Goal: Obtain resource: Download file/media

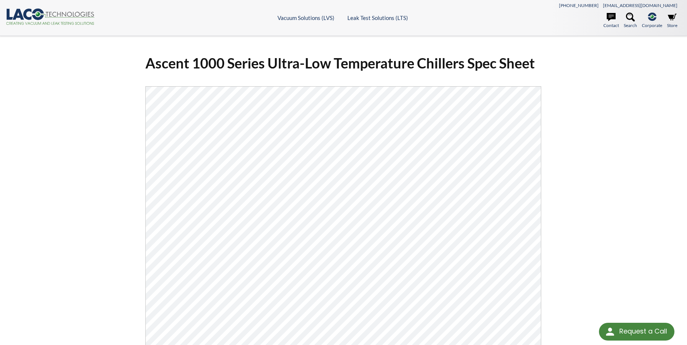
click at [129, 87] on div "Ascent 1000 Series Ultra-Low Temperature Chillers Spec Sheet Click Here To Down…" at bounding box center [344, 245] width 474 height 395
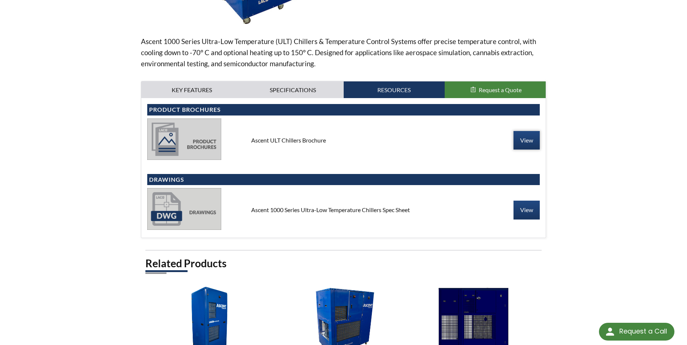
click at [529, 140] on link "View" at bounding box center [526, 140] width 26 height 18
click at [295, 87] on link "Specifications" at bounding box center [292, 89] width 101 height 17
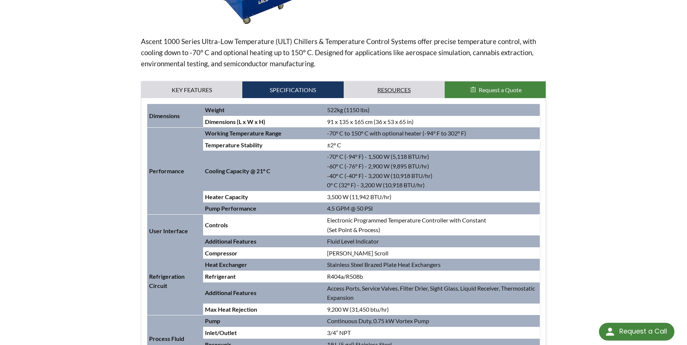
click at [349, 85] on link "Resources" at bounding box center [394, 89] width 101 height 17
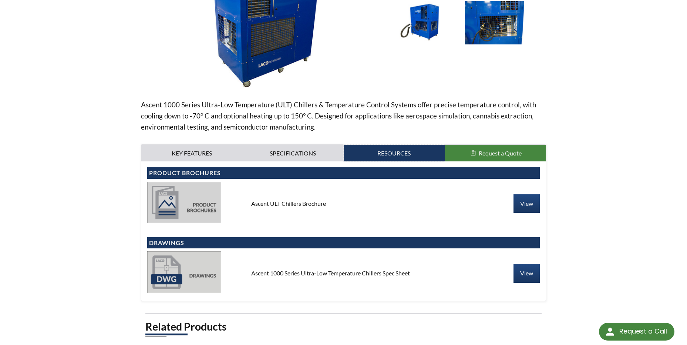
scroll to position [37, 0]
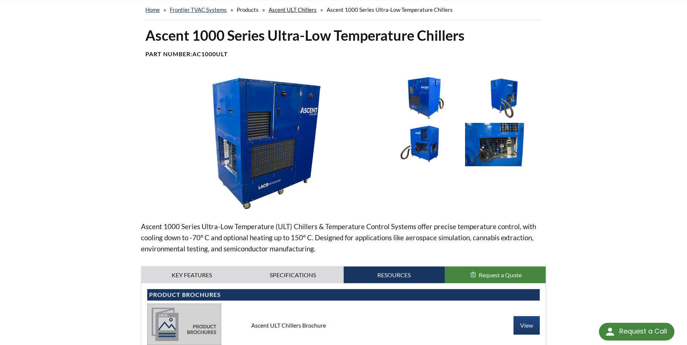
click at [280, 9] on link "Ascent ULT Chillers" at bounding box center [293, 9] width 48 height 7
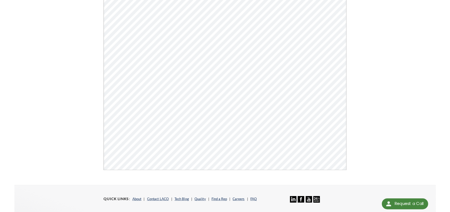
scroll to position [148, 0]
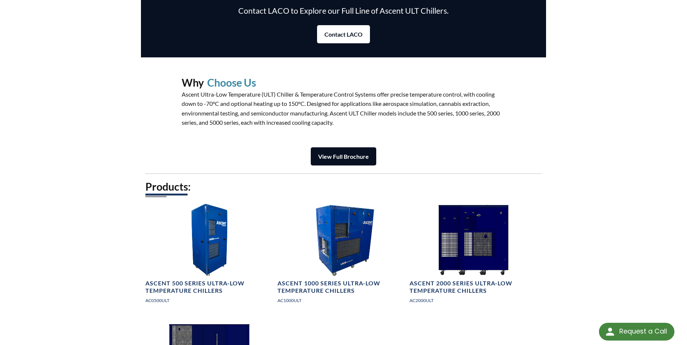
scroll to position [851, 0]
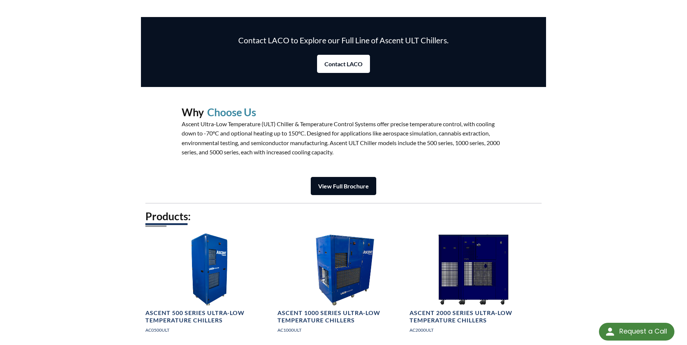
click at [325, 181] on link "View Full Brochure" at bounding box center [343, 186] width 65 height 18
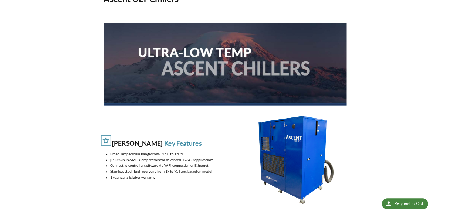
scroll to position [0, 0]
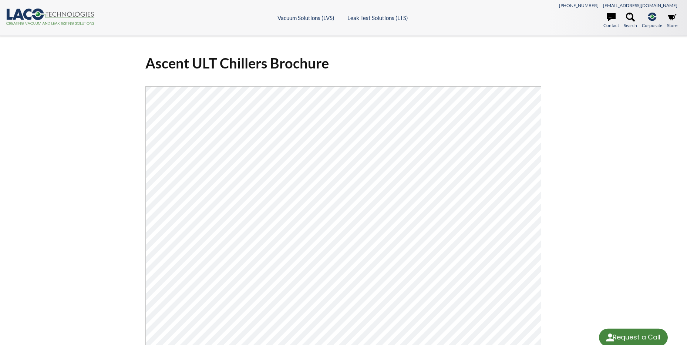
select select "Language Translate Widget"
